Goal: Information Seeking & Learning: Learn about a topic

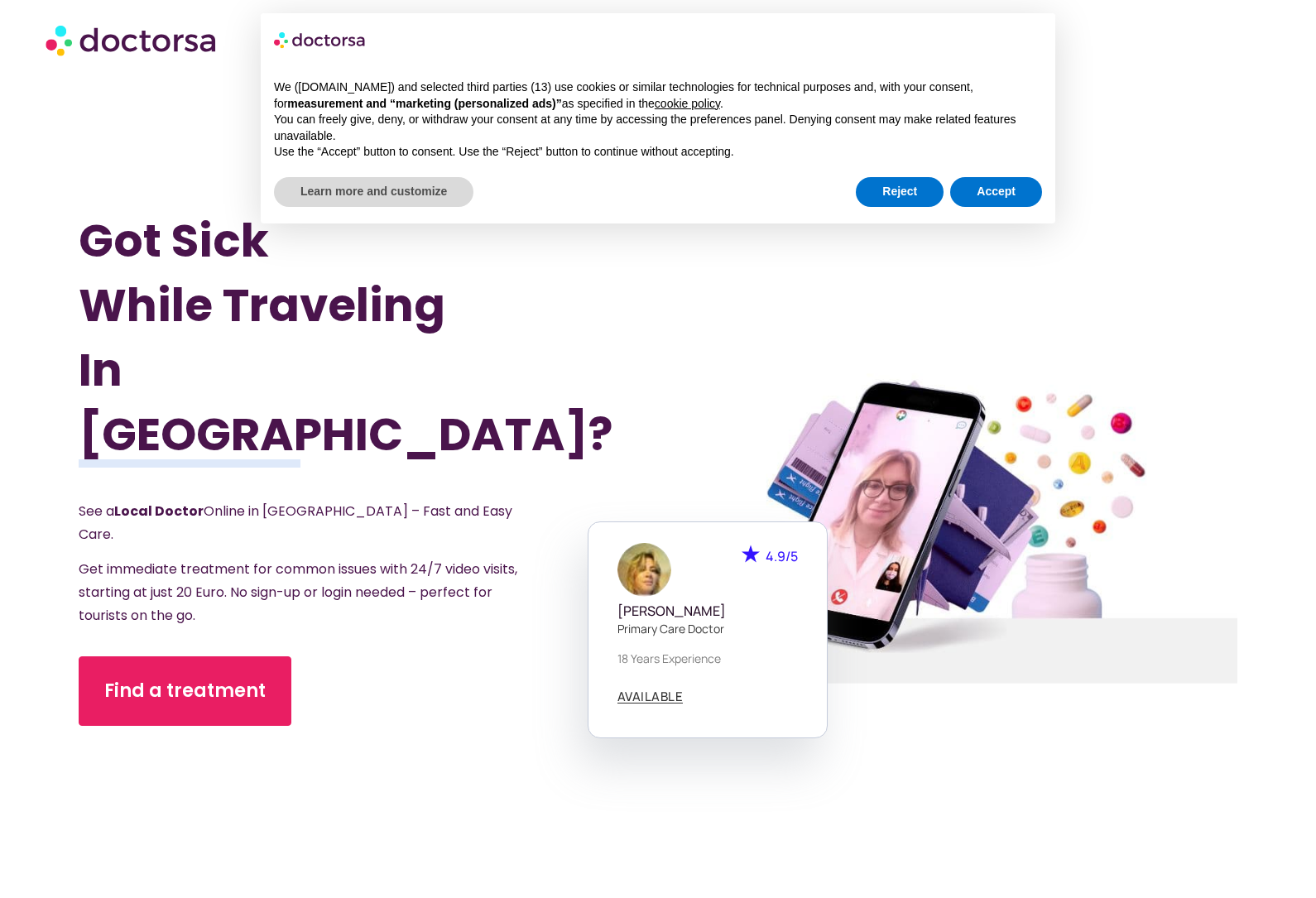
click at [312, 666] on div "Find a treatment" at bounding box center [325, 690] width 492 height 70
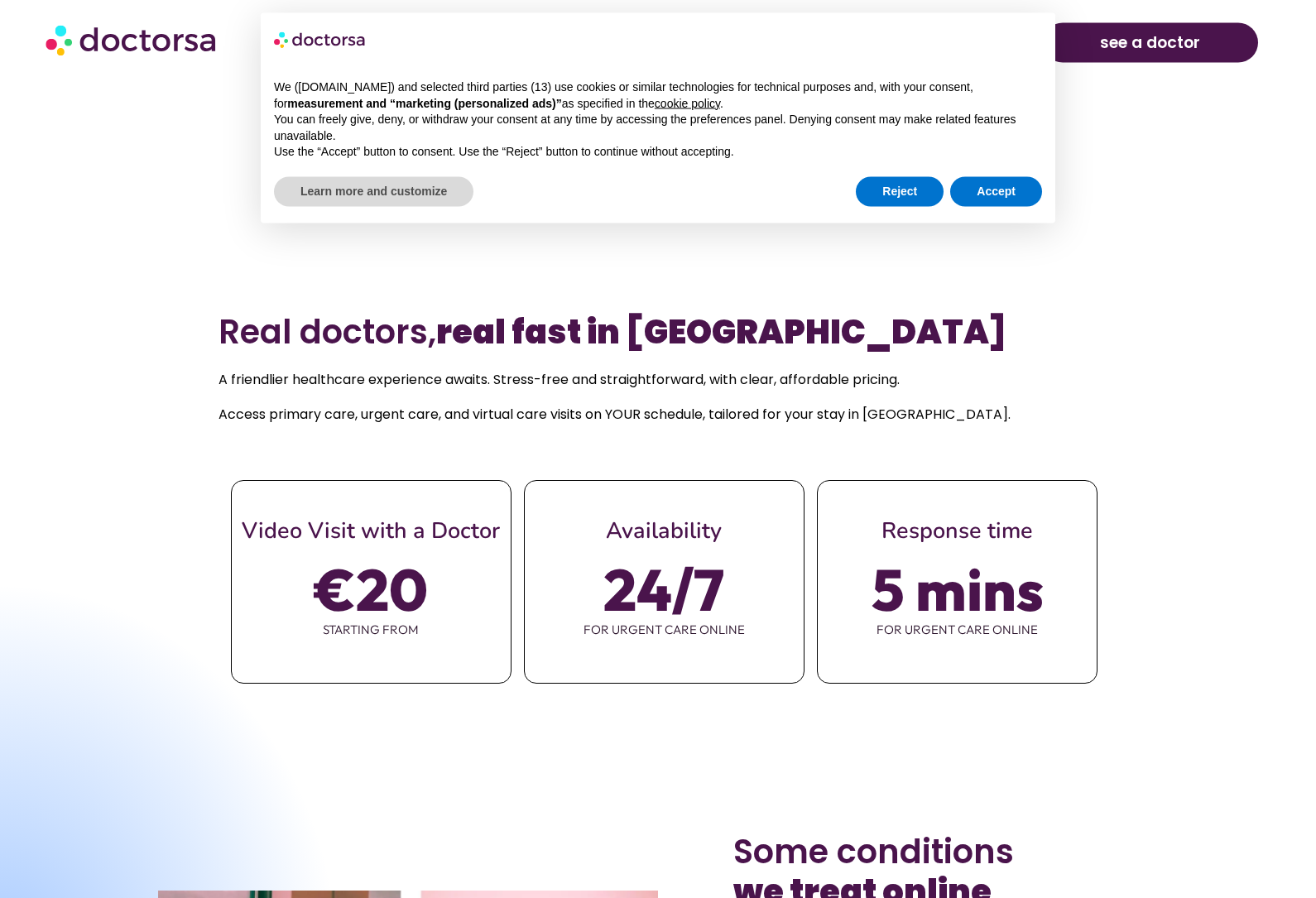
scroll to position [868, 0]
click at [1008, 174] on div "Reject Accept" at bounding box center [949, 191] width 186 height 36
click at [1002, 178] on button "Accept" at bounding box center [996, 192] width 92 height 29
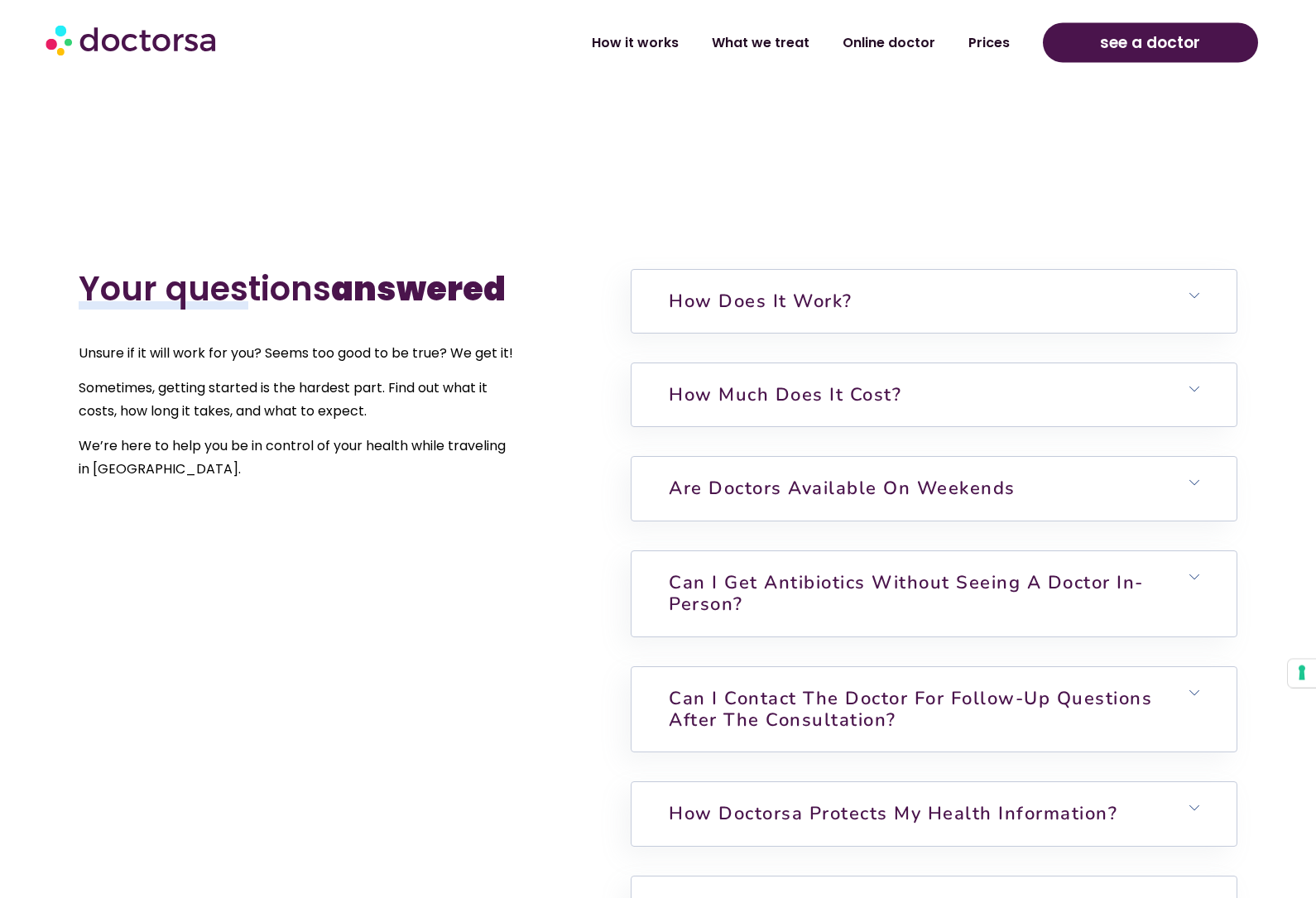
scroll to position [3876, 0]
click at [1012, 602] on h6 "Can I get antibiotics without seeing a doctor in-person?" at bounding box center [934, 593] width 604 height 85
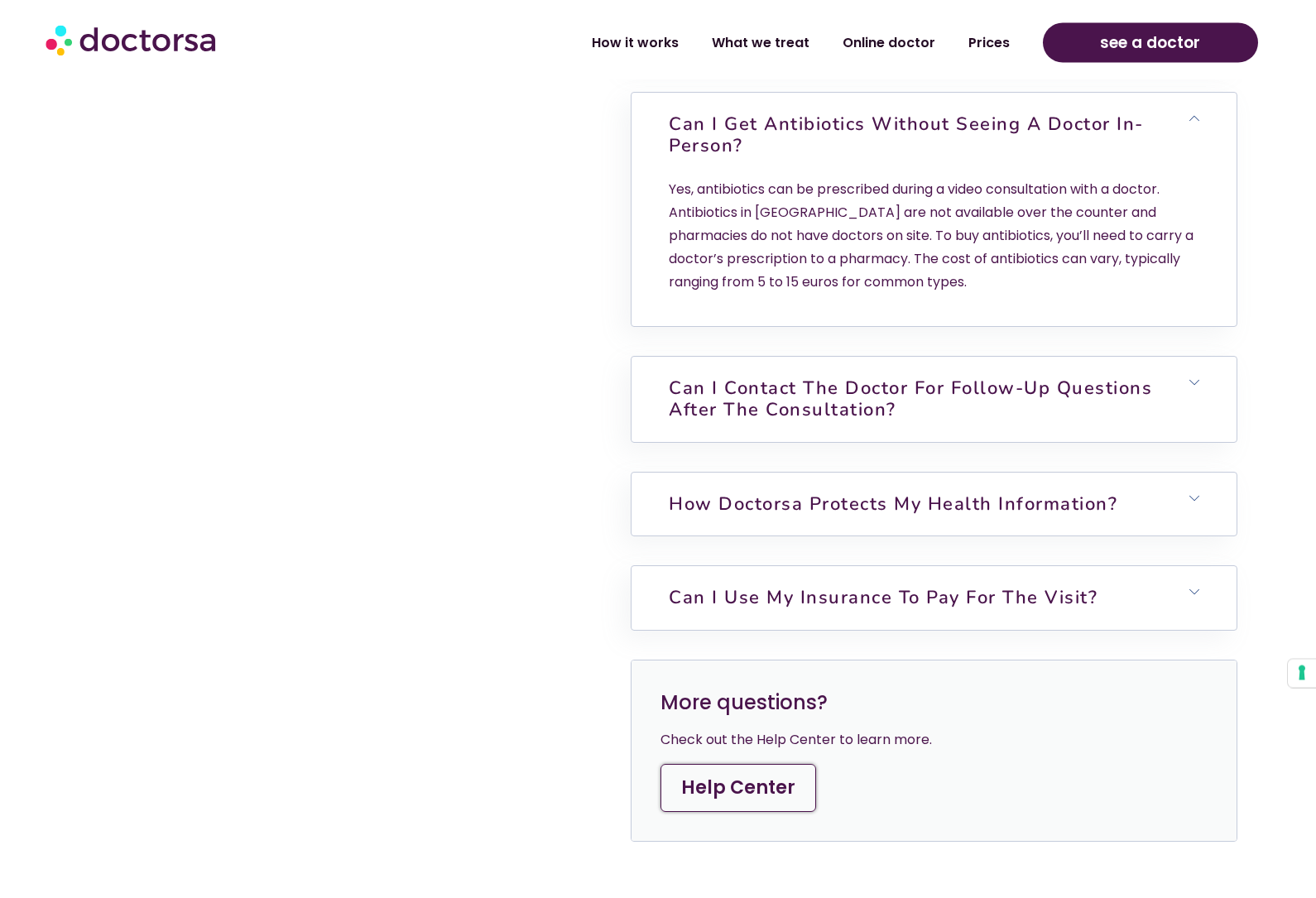
scroll to position [4335, 0]
click at [745, 427] on h6 "Can I contact the doctor for follow-up questions after the consultation?" at bounding box center [934, 399] width 604 height 85
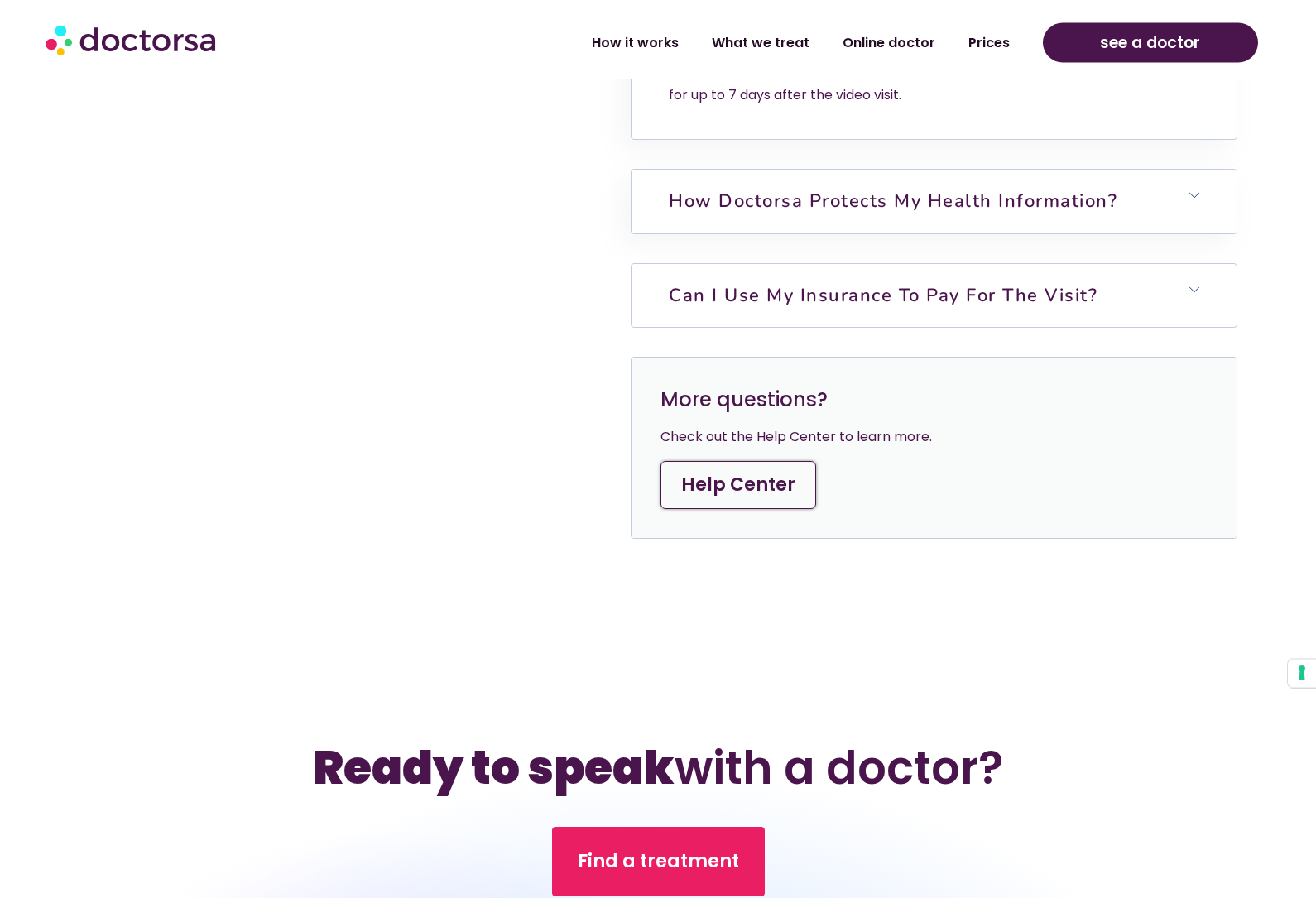
scroll to position [4716, 0]
click at [747, 316] on h6 "Can I use my insurance to pay for the visit?" at bounding box center [934, 295] width 604 height 63
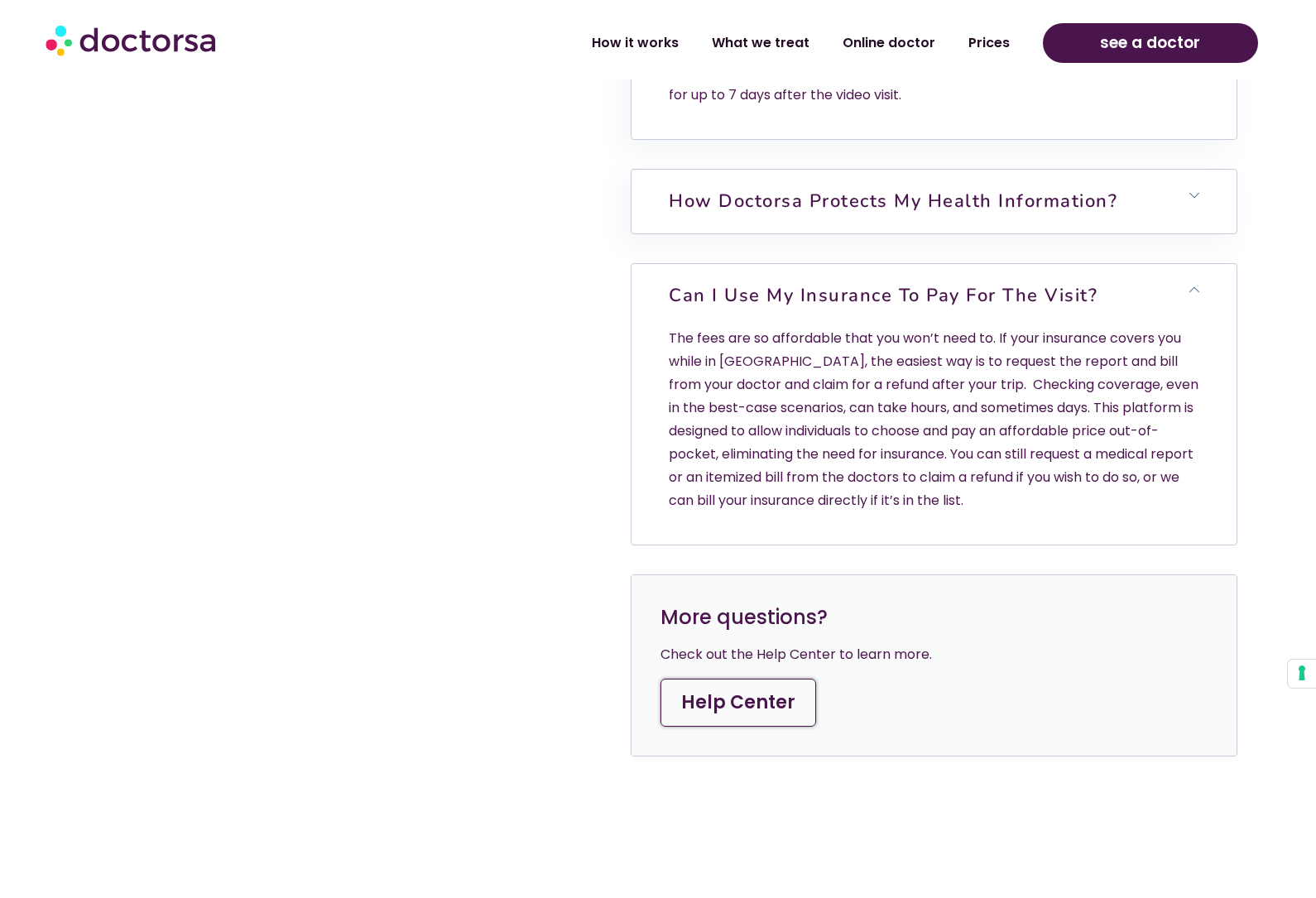
click at [747, 316] on h6 "Can I use my insurance to pay for the visit?" at bounding box center [934, 295] width 604 height 63
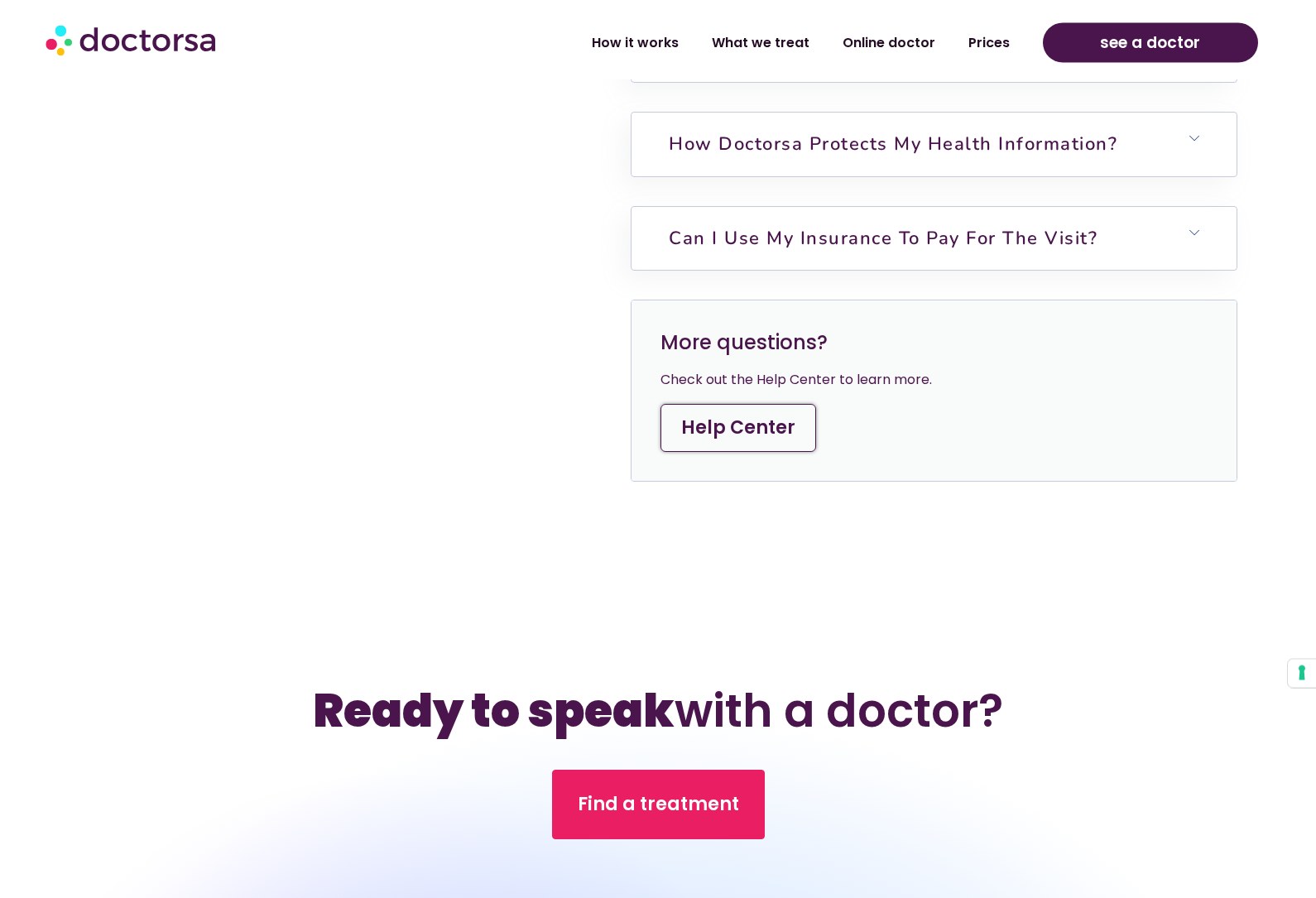
scroll to position [4739, 0]
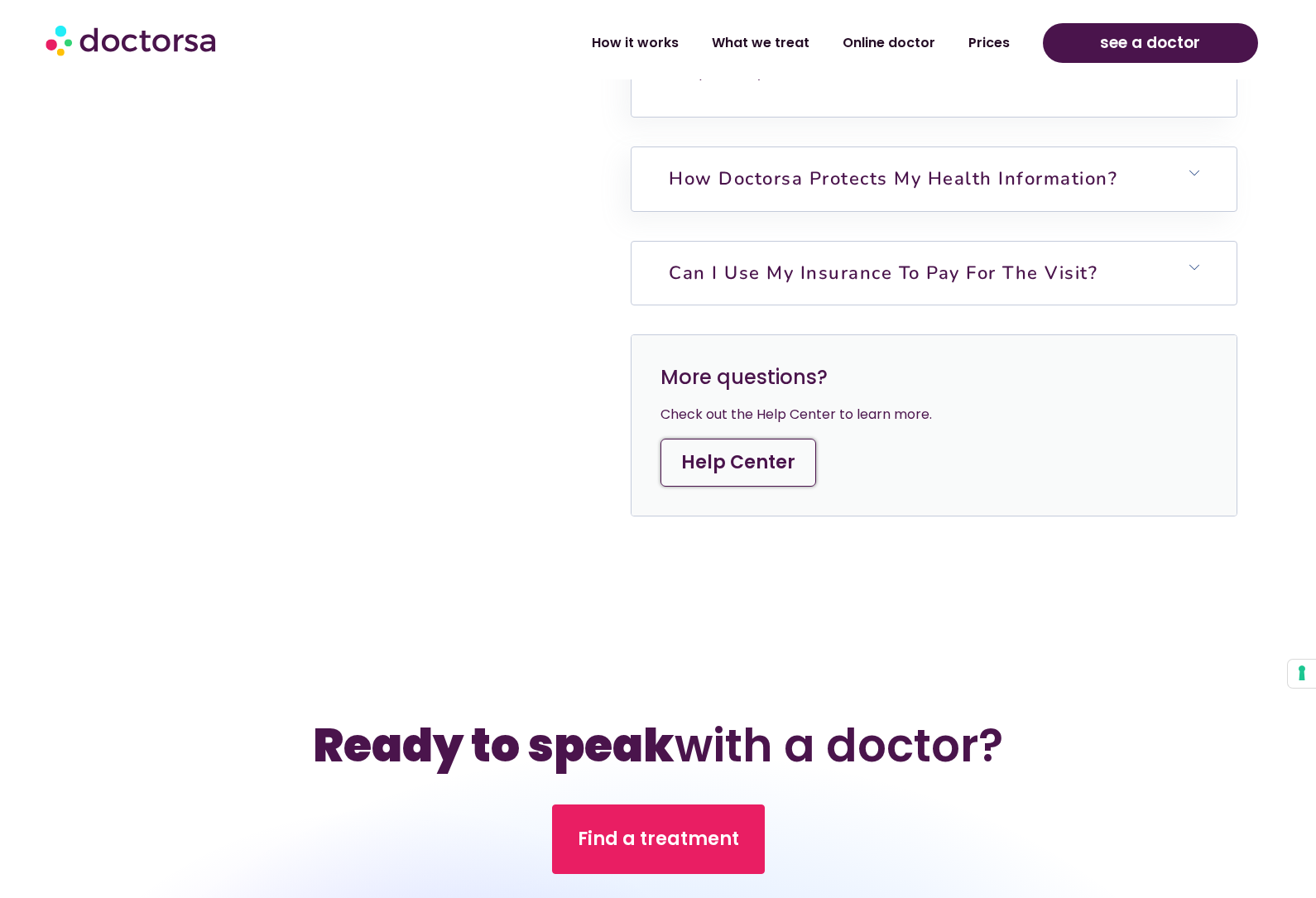
click at [719, 274] on link "Can I use my insurance to pay for the visit?" at bounding box center [883, 273] width 429 height 25
